Goal: Task Accomplishment & Management: Complete application form

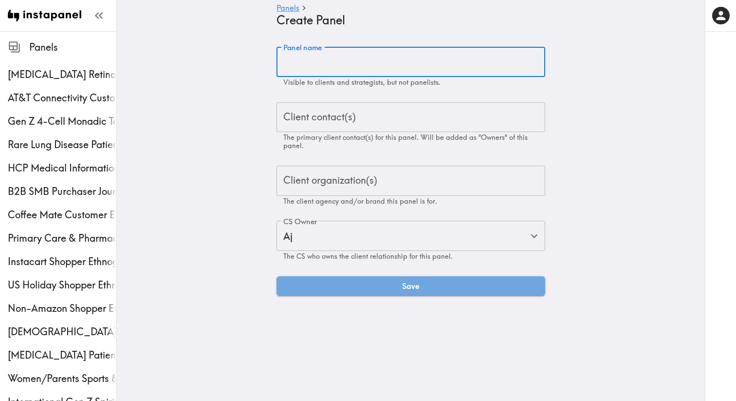
click at [317, 69] on input "Panel name" at bounding box center [411, 62] width 269 height 30
paste input "Coronary Patient Ethnography"
type input "Coronary Patient Ethnography"
click at [324, 113] on div "Client contact(s) Client contact(s) The primary client contact(s) for this pane…" at bounding box center [411, 126] width 269 height 48
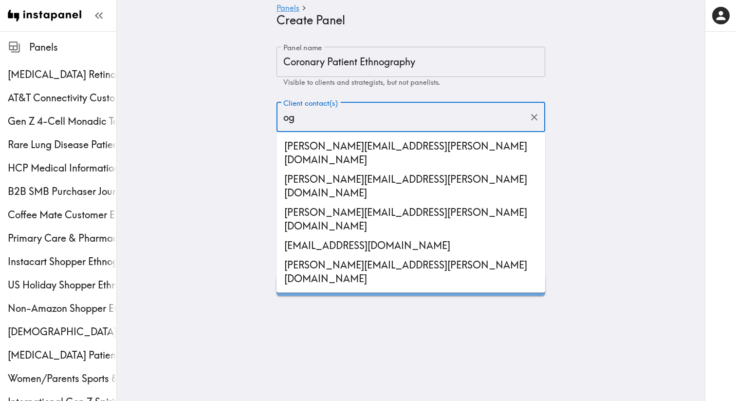
type input "o"
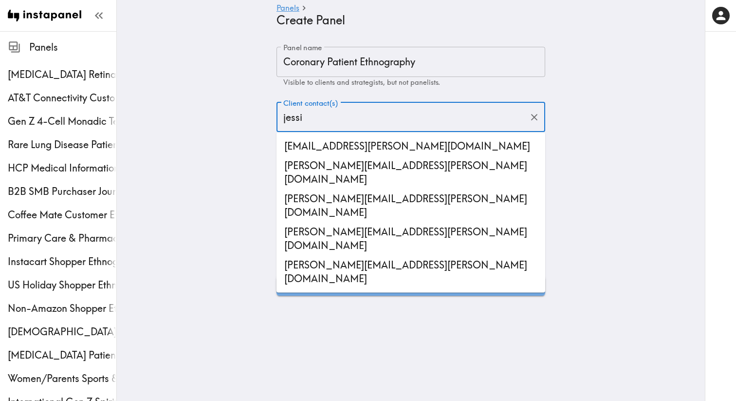
type input "jessic"
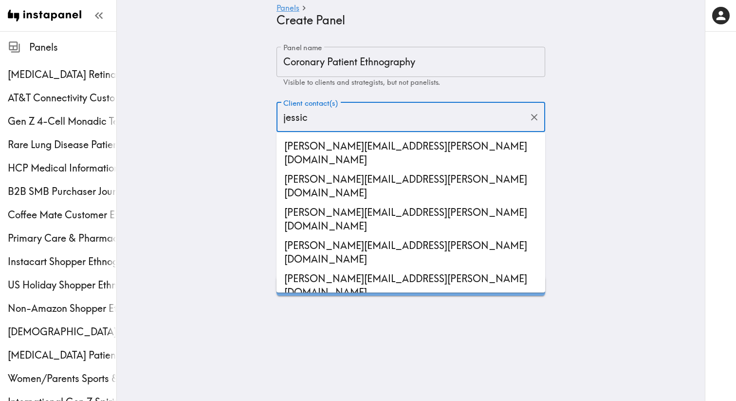
click at [404, 203] on li "[PERSON_NAME][EMAIL_ADDRESS][PERSON_NAME][DOMAIN_NAME]" at bounding box center [411, 219] width 269 height 33
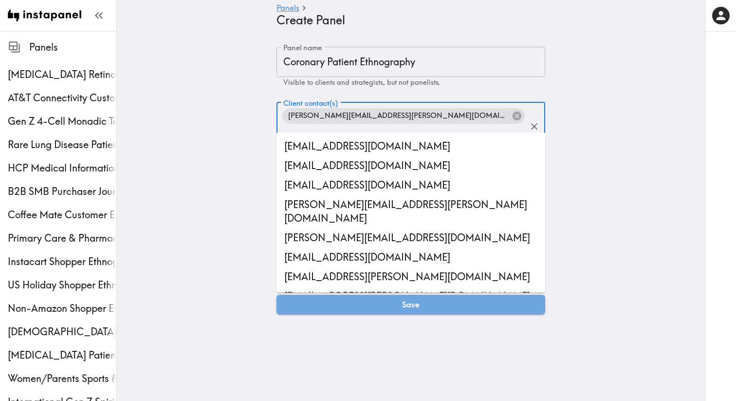
scroll to position [18256, 0]
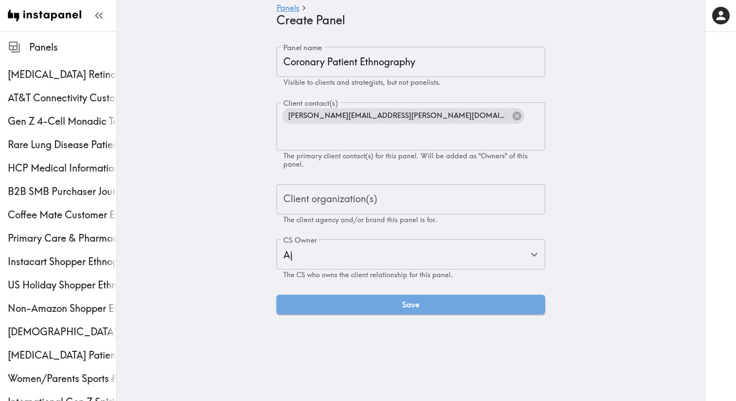
click at [237, 166] on main "Panels Create Panel Panel name Coronary Patient Ethnography Panel name Visible …" at bounding box center [411, 180] width 588 height 299
click at [335, 184] on div "Client organization(s) Client organization(s) The client agency and/or brand th…" at bounding box center [411, 204] width 269 height 40
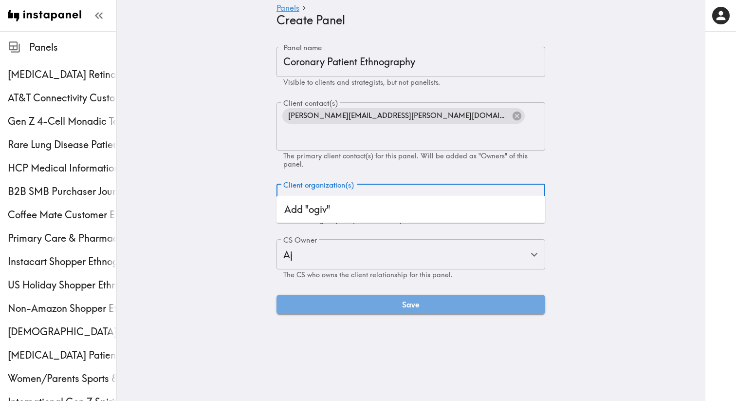
type input "ogi"
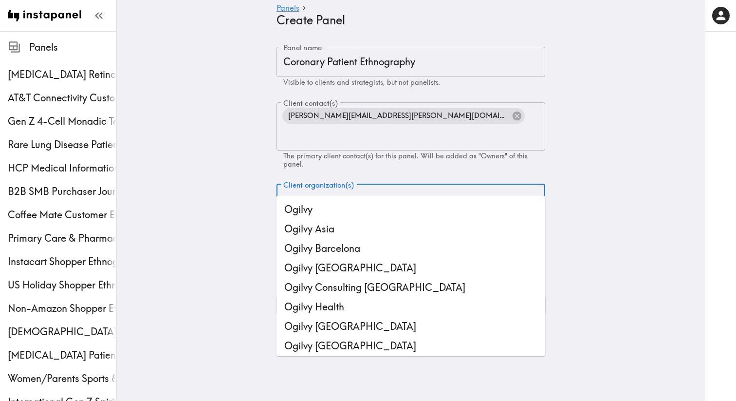
click at [331, 210] on li "Ogilvy" at bounding box center [411, 209] width 269 height 19
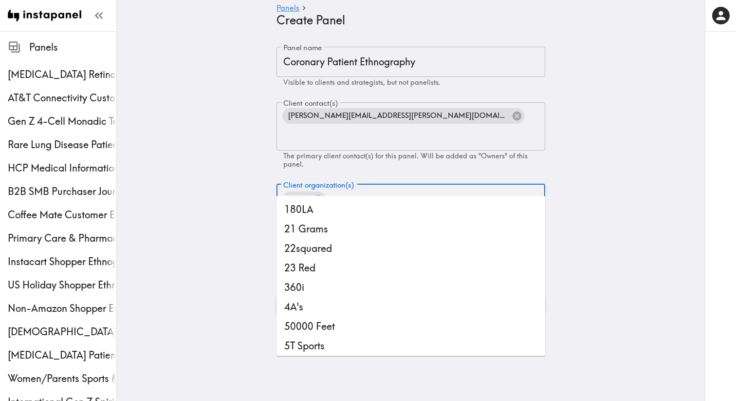
scroll to position [8280, 0]
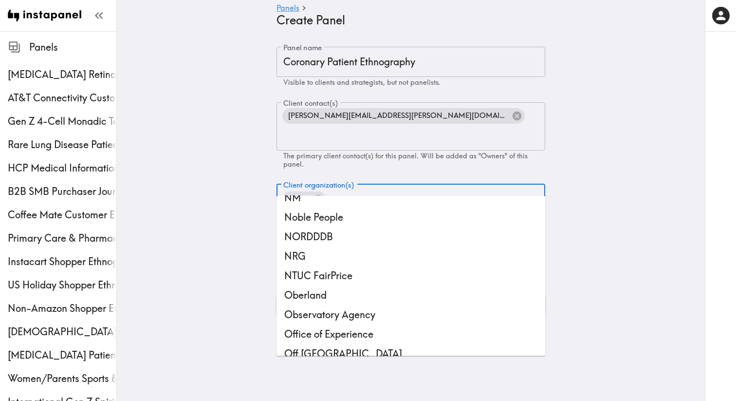
click at [249, 210] on main "Panels Create Panel Panel name Coronary Patient Ethnography Panel name Visible …" at bounding box center [411, 180] width 588 height 299
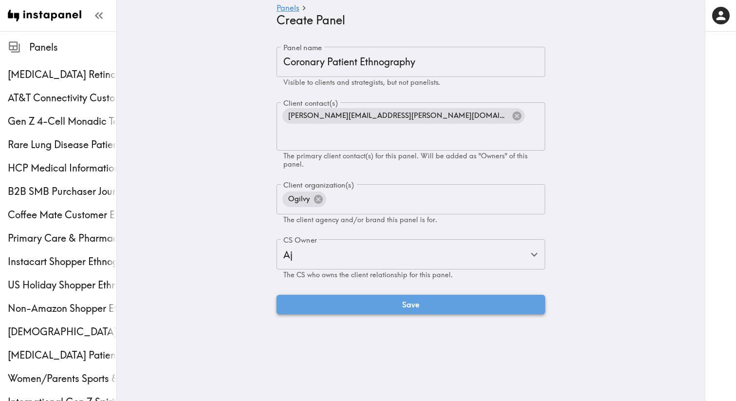
click at [322, 295] on button "Save" at bounding box center [411, 304] width 269 height 19
